Goal: Information Seeking & Learning: Learn about a topic

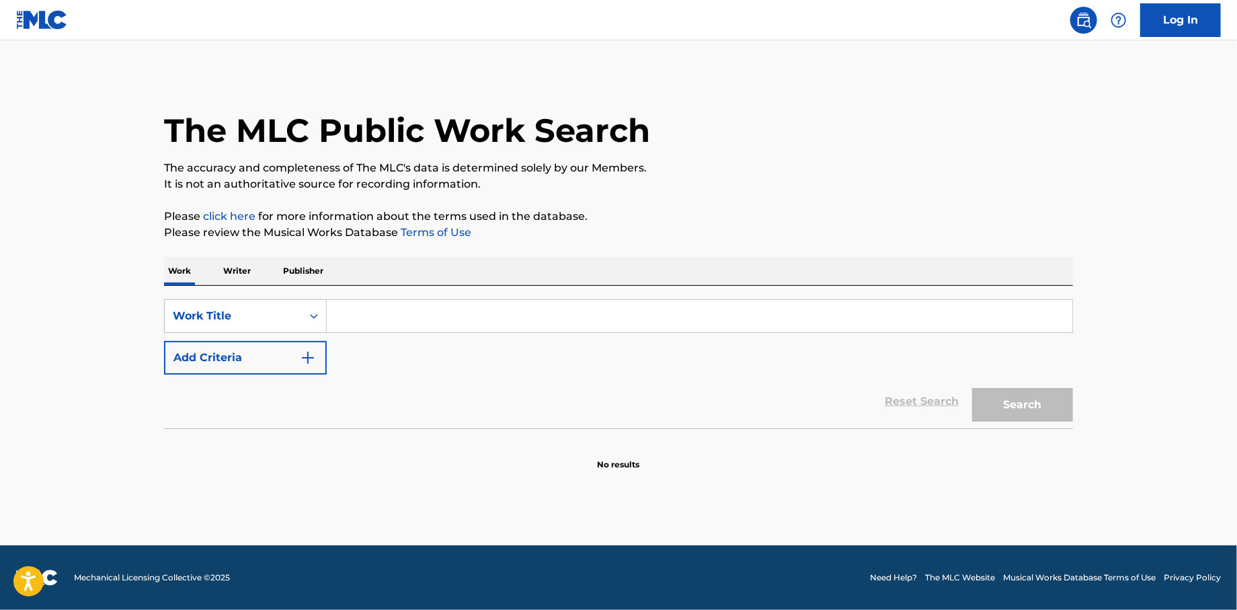
click at [415, 313] on input "Search Form" at bounding box center [700, 316] width 746 height 32
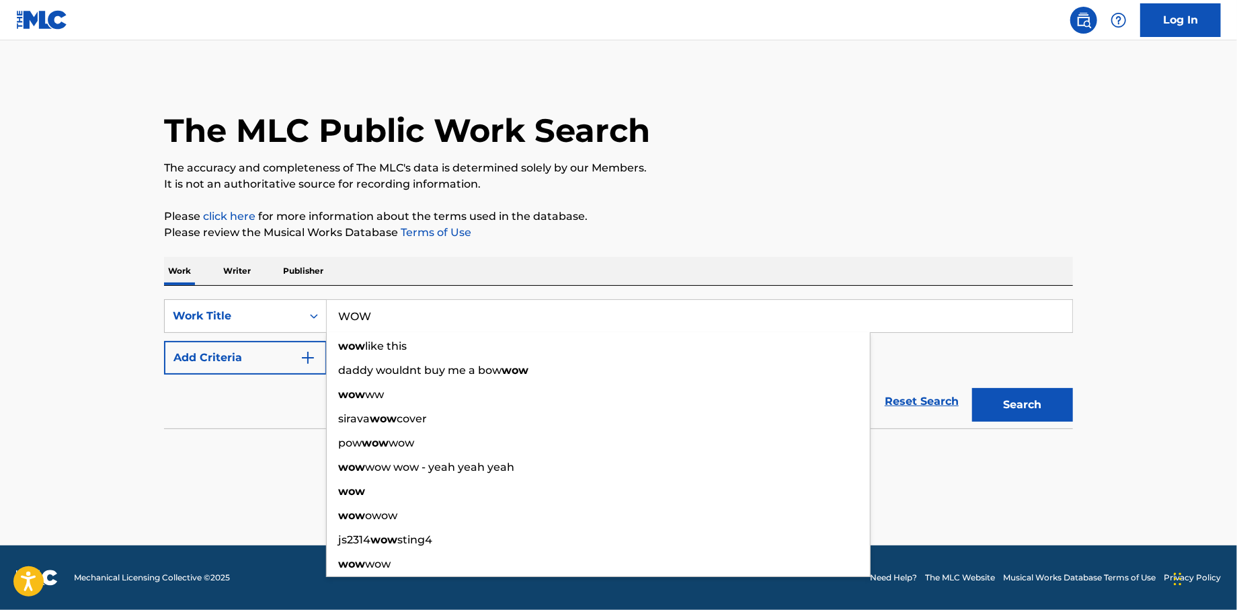
type input "WOW"
click at [314, 362] on img "Search Form" at bounding box center [308, 358] width 16 height 16
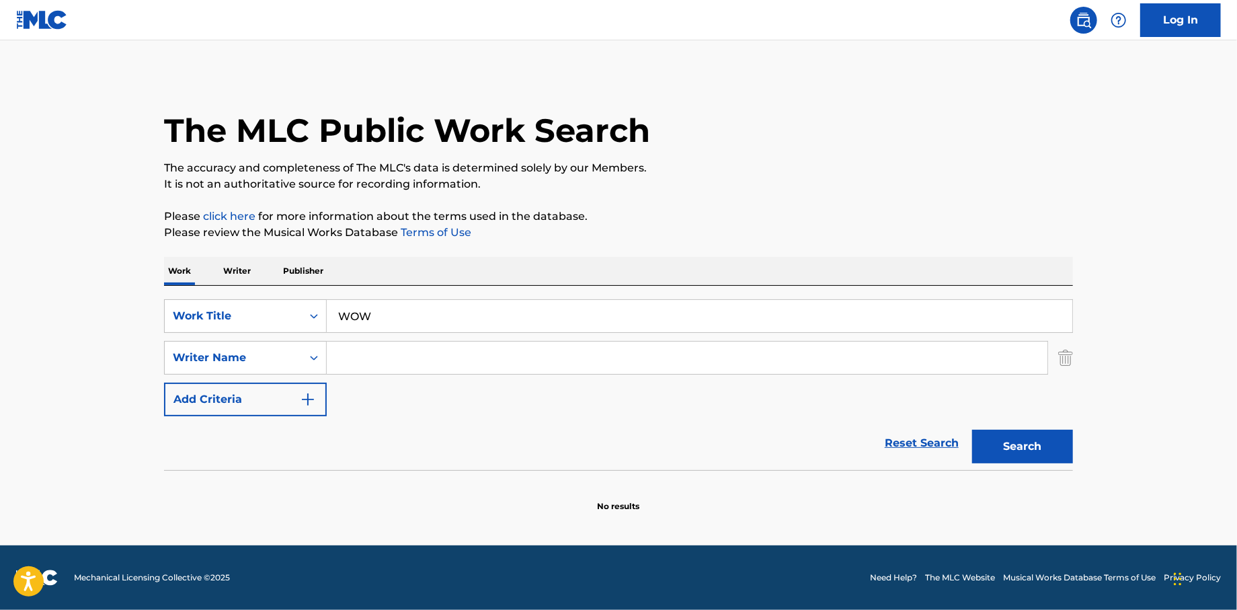
click at [375, 356] on input "Search Form" at bounding box center [687, 358] width 721 height 32
type input "LOVE"
click at [972, 430] on button "Search" at bounding box center [1022, 447] width 101 height 34
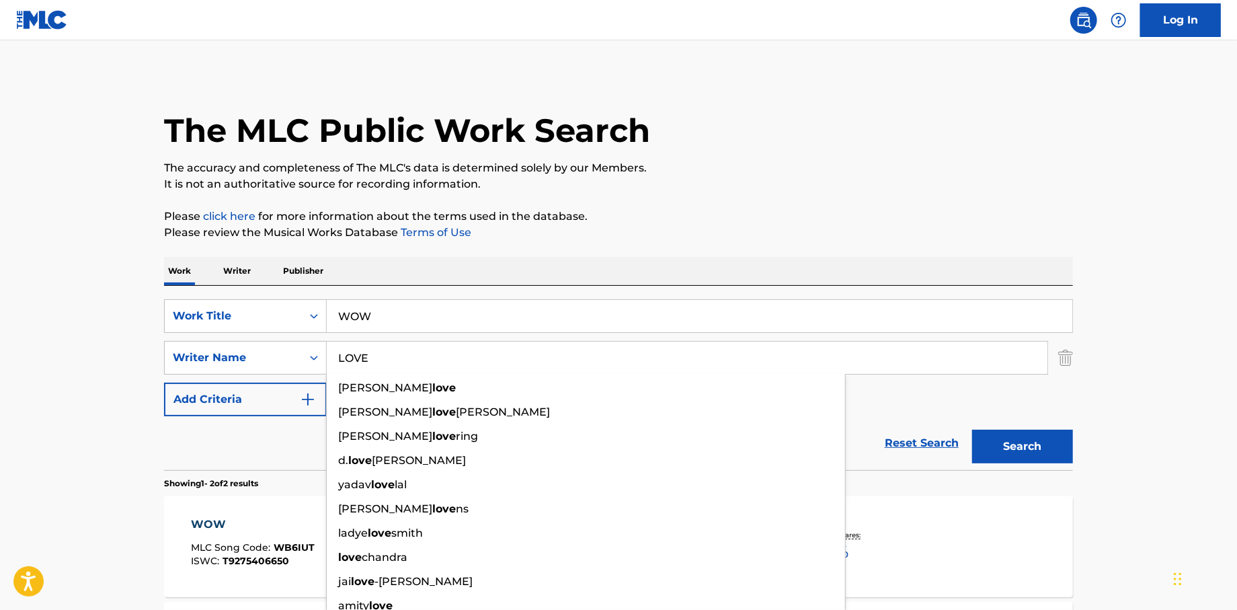
click at [19, 538] on main "The MLC Public Work Search The accuracy and completeness of The MLC's data is d…" at bounding box center [618, 406] width 1237 height 732
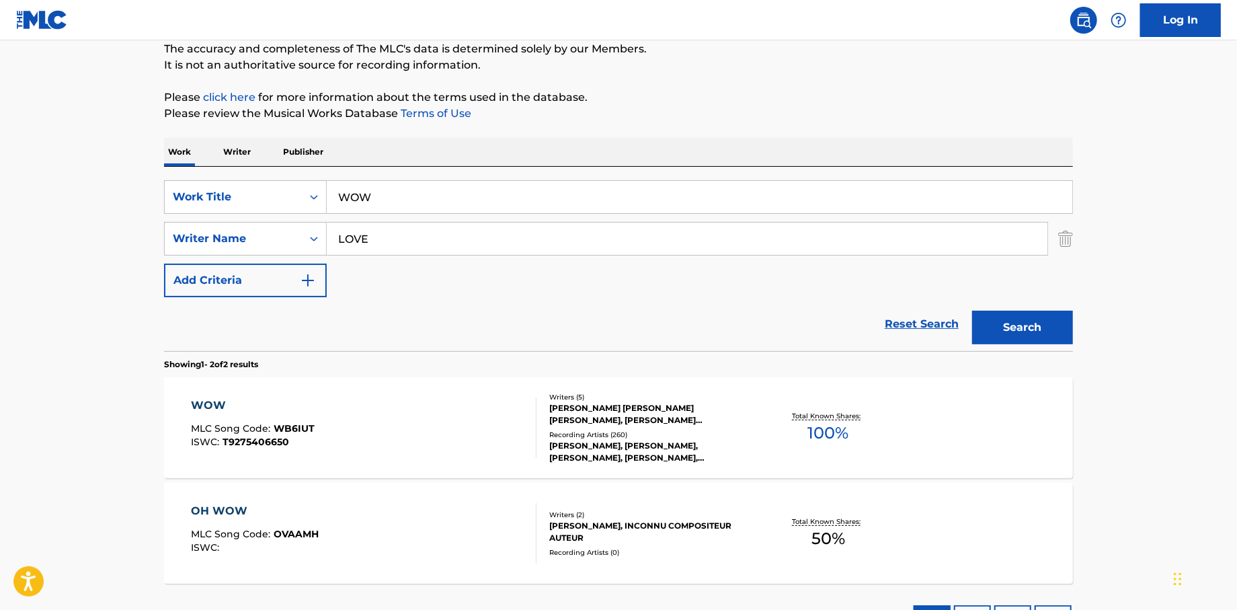
scroll to position [227, 0]
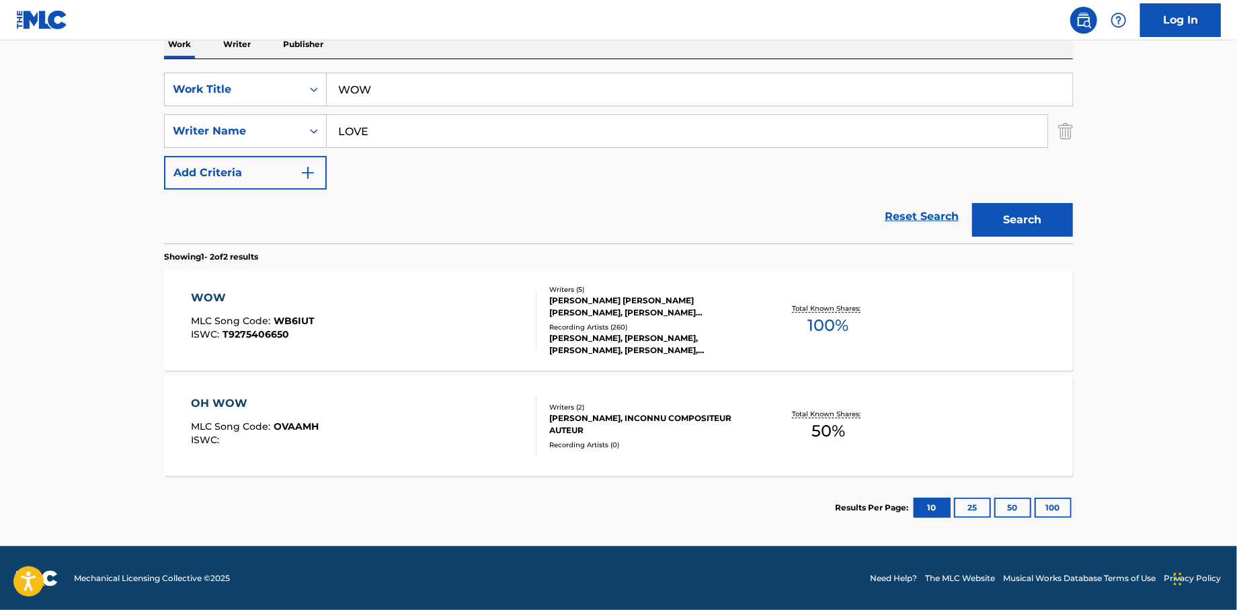
click at [217, 297] on div "WOW" at bounding box center [254, 298] width 124 height 16
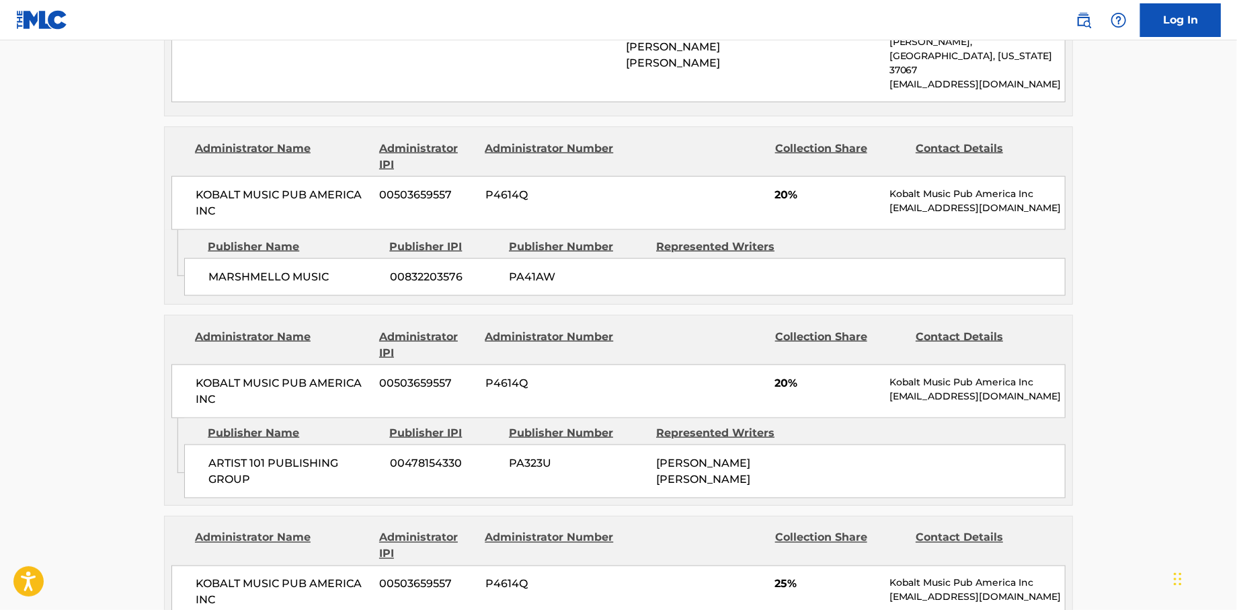
scroll to position [874, 0]
